Goal: Navigation & Orientation: Go to known website

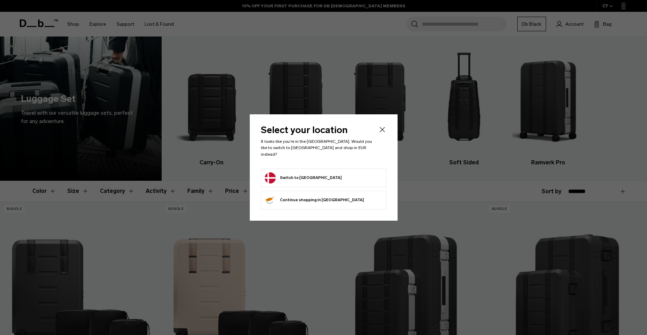
click at [302, 174] on button "Switch to [GEOGRAPHIC_DATA]" at bounding box center [303, 177] width 77 height 11
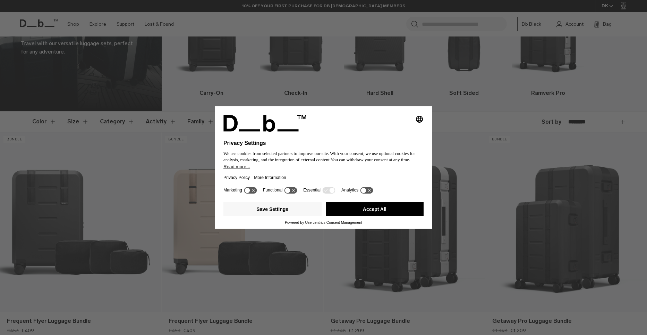
click at [379, 209] on button "Accept All" at bounding box center [375, 209] width 98 height 14
